Goal: Transaction & Acquisition: Purchase product/service

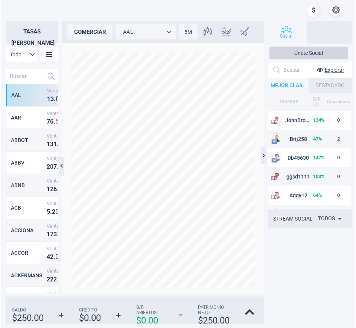
scroll to position [217, 45]
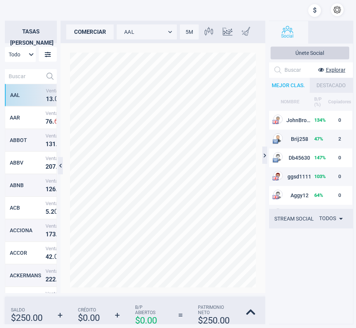
click at [318, 11] on div at bounding box center [314, 11] width 13 height 16
click at [167, 32] on body "Tasas [PERSON_NAME] Todo MarketRates.Groups.All AAL Venta 1 3 . 0 4 Compra 1 3 …" at bounding box center [178, 164] width 356 height 328
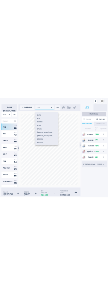
scroll to position [564, 0]
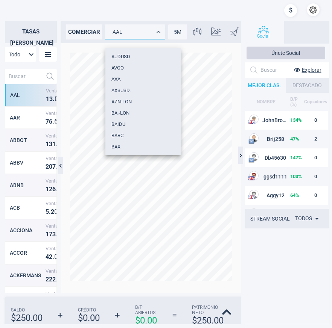
click at [312, 12] on div at bounding box center [166, 164] width 332 height 328
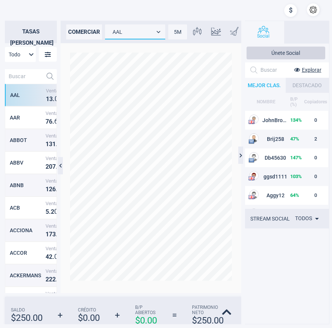
drag, startPoint x: 317, startPoint y: 1, endPoint x: 189, endPoint y: 14, distance: 128.0
click at [189, 14] on div at bounding box center [186, 10] width 279 height 15
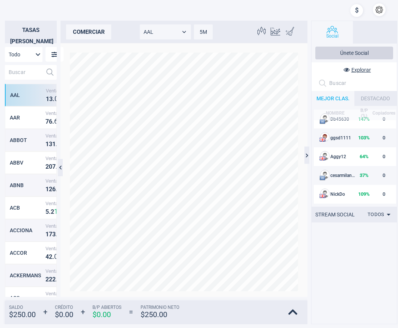
scroll to position [0, 0]
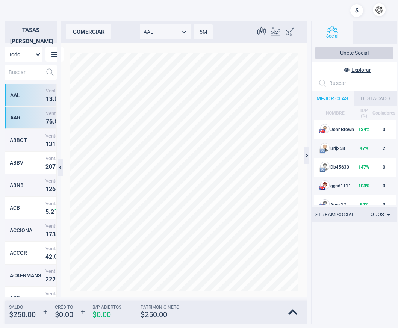
click at [24, 119] on div "AAR" at bounding box center [27, 118] width 34 height 6
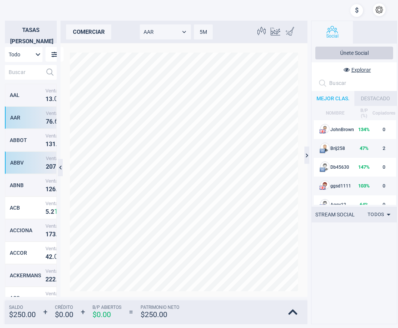
click at [26, 165] on div "ABBV" at bounding box center [27, 163] width 34 height 6
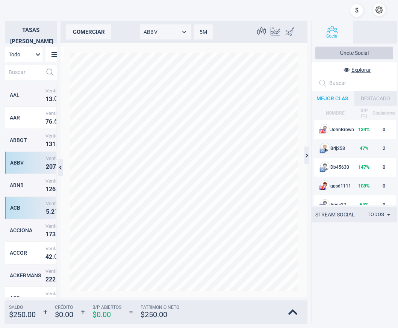
click at [29, 198] on div "ACB Venta 5 . 2 1 2 Compra 5 . 2 3 9" at bounding box center [31, 208] width 52 height 23
click at [33, 214] on div "ACB Venta 5 . 2 1 2 Compra 5 . 2 3 9" at bounding box center [31, 208] width 52 height 23
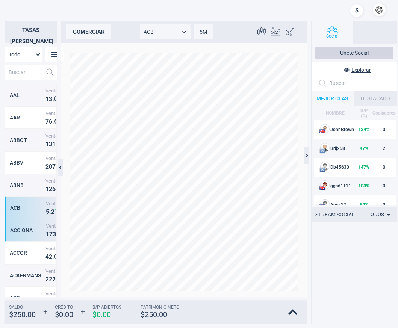
click at [31, 220] on div "ACCIONA Venta 1 7 3 . 7 6 Compra 1 7 4 . 7 4" at bounding box center [31, 230] width 52 height 23
type input "ACCIONA"
click at [33, 231] on div "ACCIONA" at bounding box center [27, 230] width 34 height 6
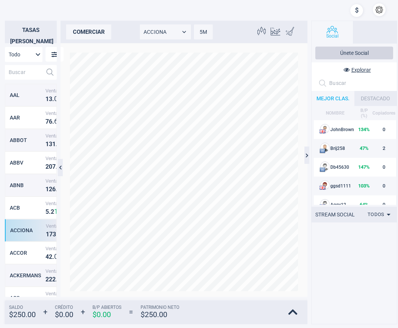
click at [33, 231] on div "ACCIONA" at bounding box center [27, 230] width 34 height 6
click at [33, 230] on div "ACCIONA" at bounding box center [27, 230] width 34 height 6
click at [33, 229] on div "ACCIONA" at bounding box center [27, 230] width 34 height 6
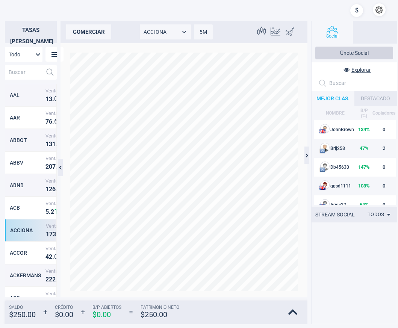
click at [33, 229] on div "ACCIONA" at bounding box center [27, 230] width 34 height 6
click at [27, 70] on input "text" at bounding box center [24, 72] width 38 height 15
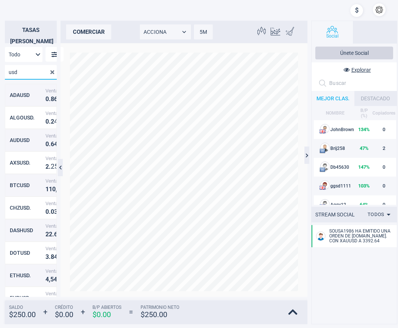
type input "usd"
click at [29, 192] on div "BTCUSD Venta 1 1 0 , 1 7 5 . 5 3 Compra 1 1 1 , 1 9 6 . 3 2" at bounding box center [31, 185] width 52 height 23
type input "BTCUSD"
click at [104, 32] on div "comerciar" at bounding box center [88, 31] width 45 height 15
click at [98, 35] on div "comerciar" at bounding box center [88, 31] width 45 height 15
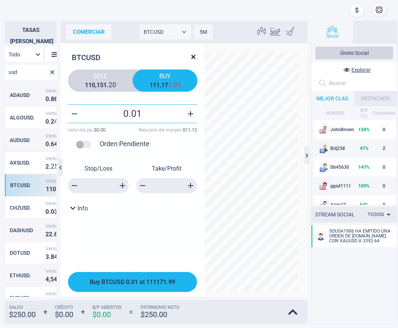
click at [174, 282] on span "Buy BTCUSD 0.01 at 111171.99" at bounding box center [132, 282] width 85 height 7
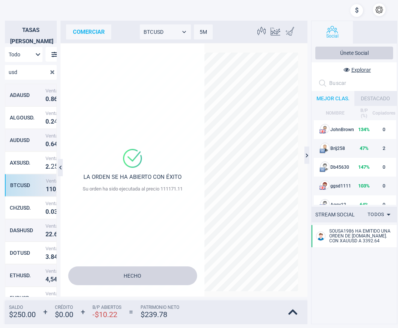
click at [162, 277] on button "Hecho" at bounding box center [132, 276] width 129 height 19
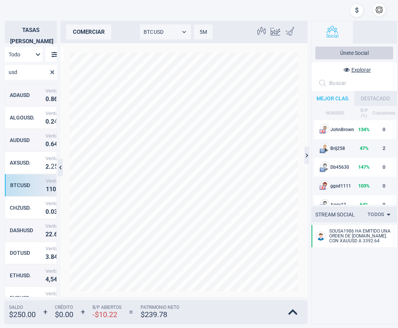
click at [88, 26] on div "comerciar" at bounding box center [88, 31] width 45 height 15
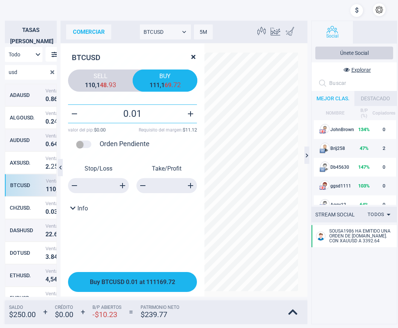
click at [174, 287] on button "Buy BTCUSD 0.01 at 111169.72" at bounding box center [132, 282] width 129 height 20
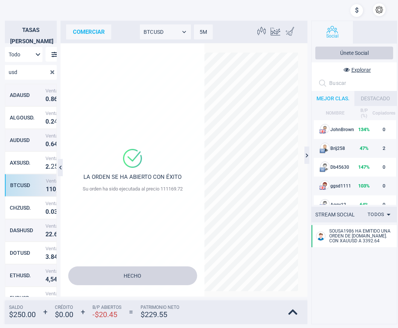
click at [166, 278] on button "Hecho" at bounding box center [132, 276] width 129 height 19
